Goal: Check status: Check status

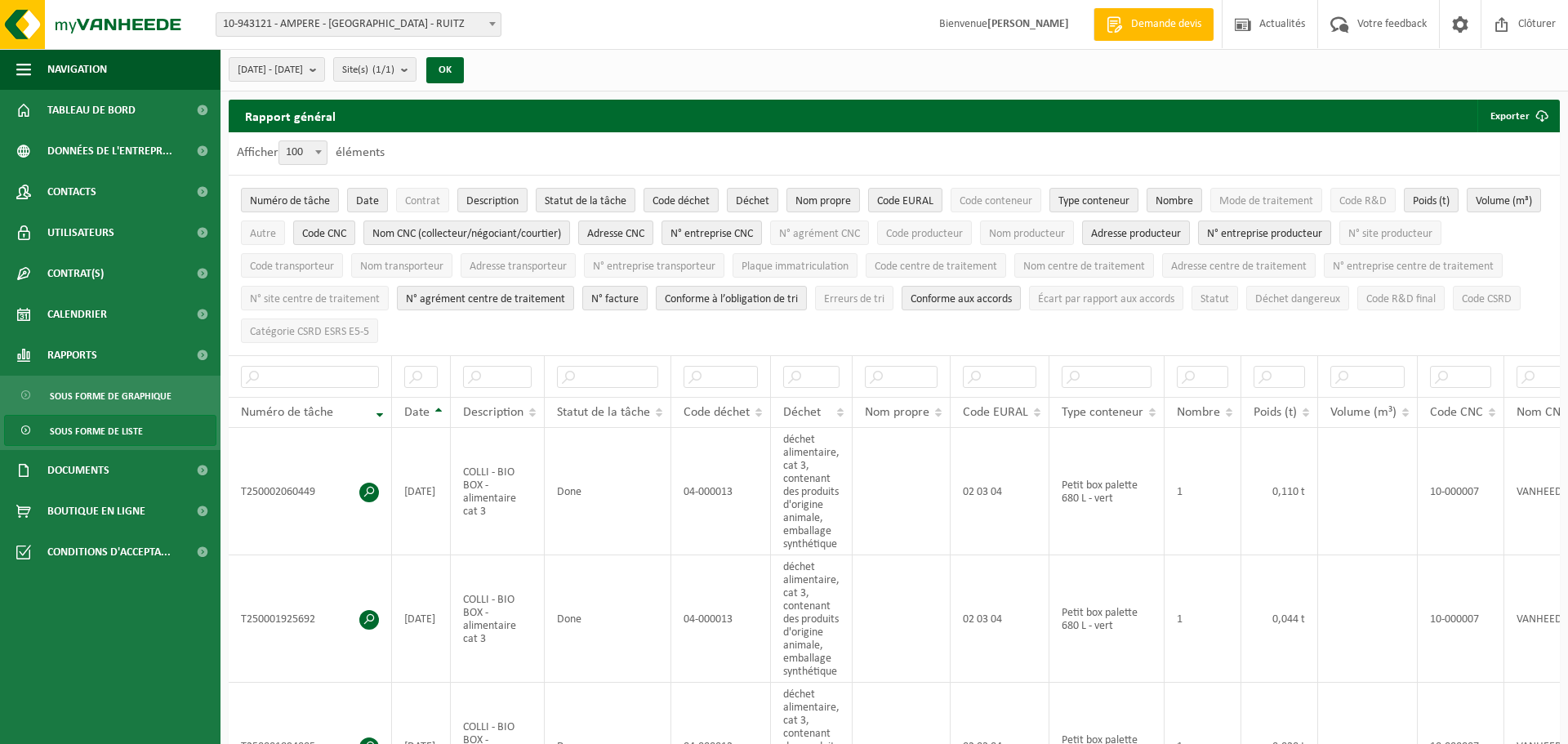
select select "100"
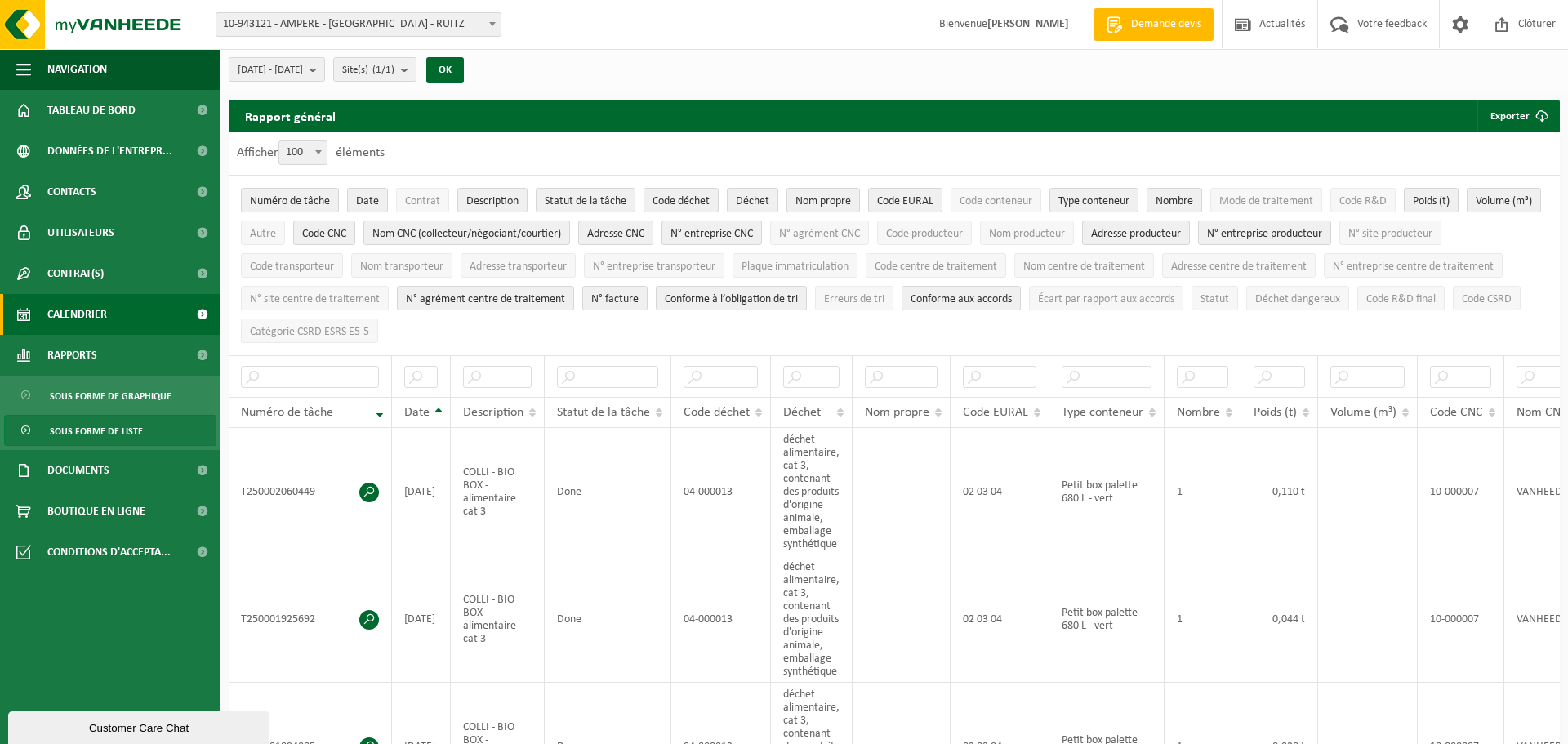
click at [110, 309] on link "Calendrier" at bounding box center [110, 315] width 221 height 41
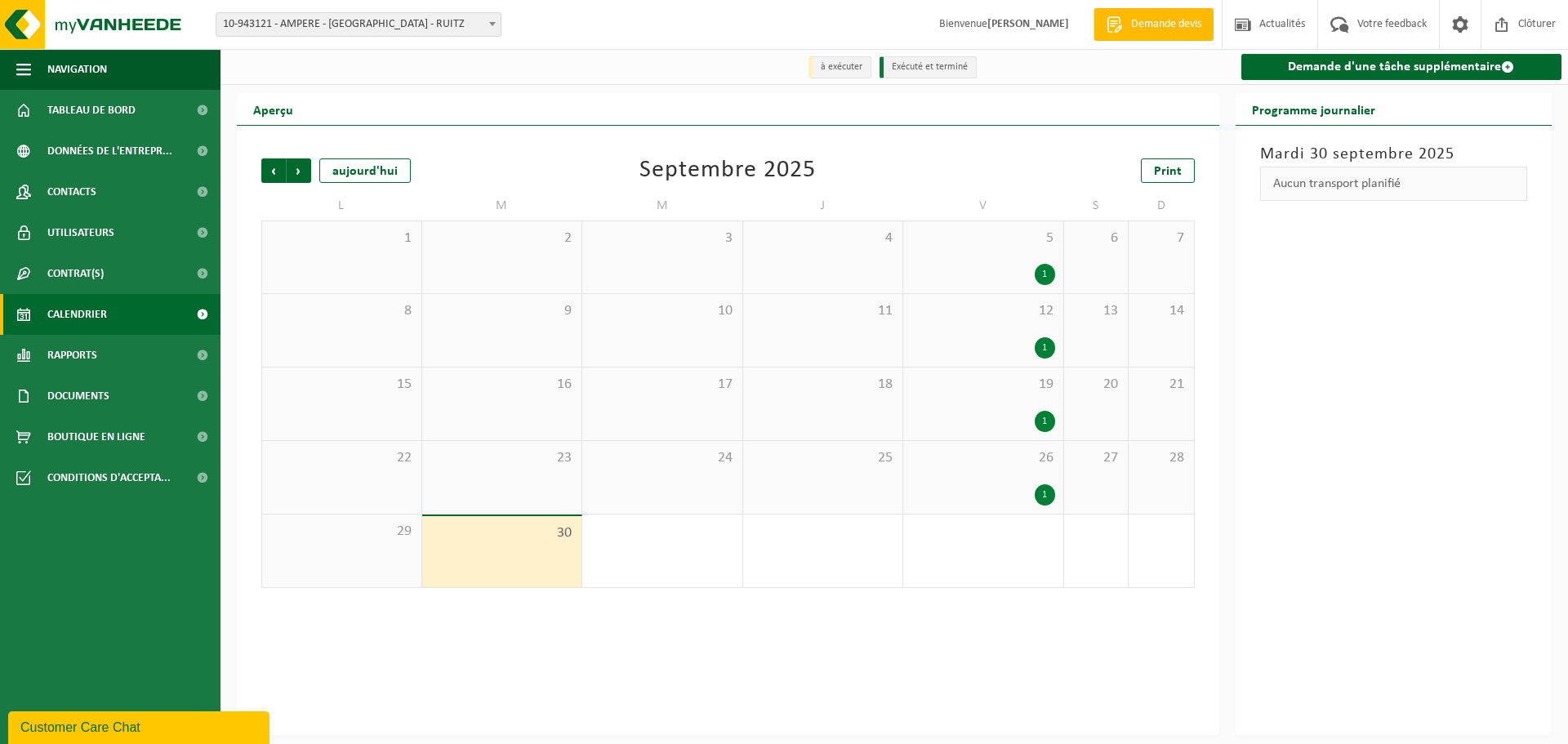
click at [1034, 478] on div "26 1" at bounding box center [983, 478] width 160 height 73
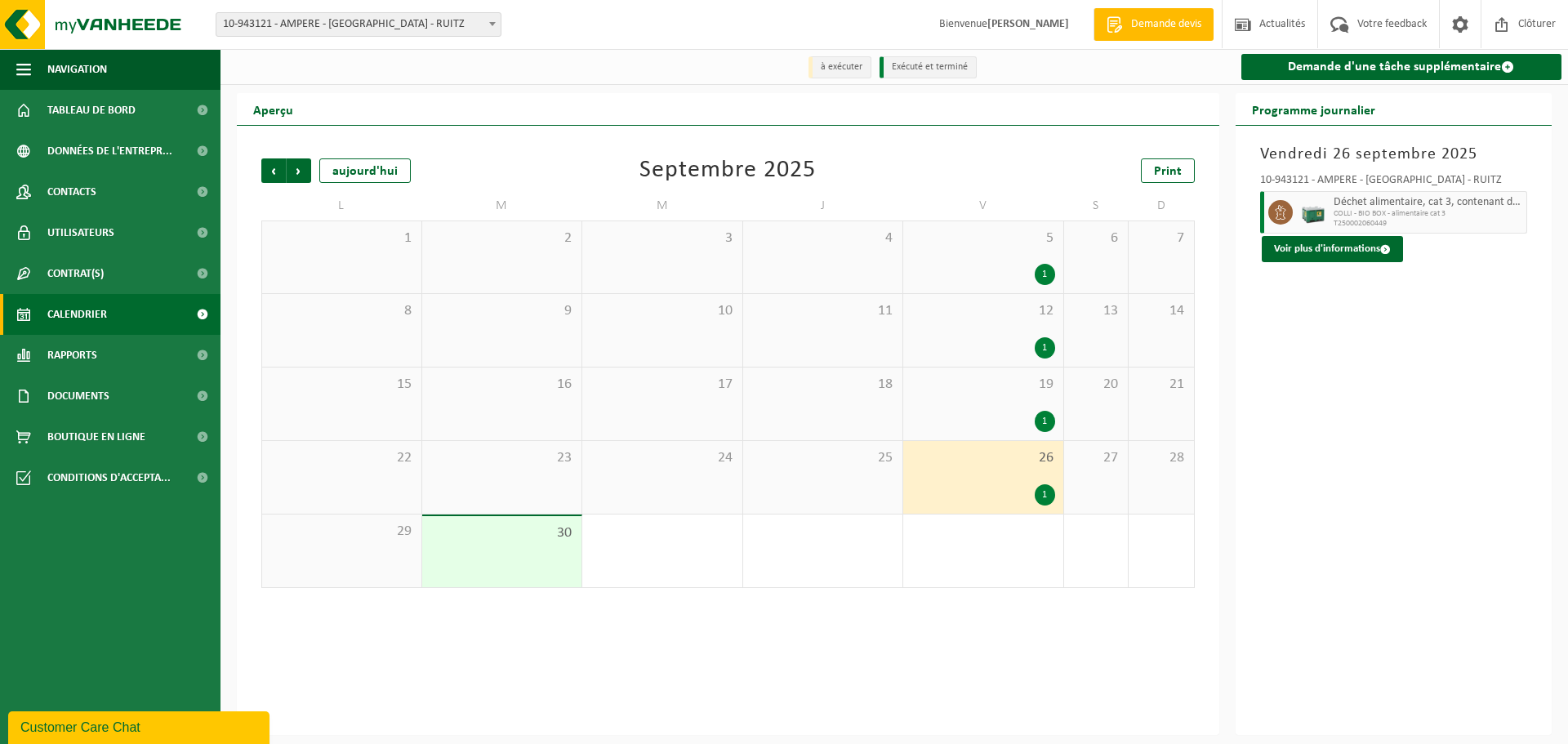
click at [1436, 196] on div "Déchet alimentaire, cat 3, contenant des produits d'origine animale, emballage …" at bounding box center [1428, 212] width 198 height 43
click at [1434, 198] on span "Déchet alimentaire, cat 3, contenant des produits d'origine animale, emballage …" at bounding box center [1428, 203] width 190 height 13
click at [1379, 217] on span "COLLI - BIO BOX - alimentaire cat 3" at bounding box center [1428, 214] width 190 height 10
click at [1370, 251] on button "Voir plus d'informations" at bounding box center [1332, 250] width 142 height 26
